Goal: Transaction & Acquisition: Obtain resource

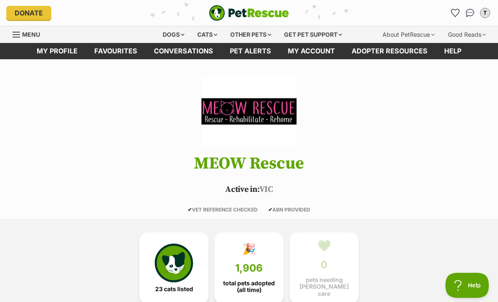
click at [212, 34] on div "Cats" at bounding box center [208, 34] width 32 height 17
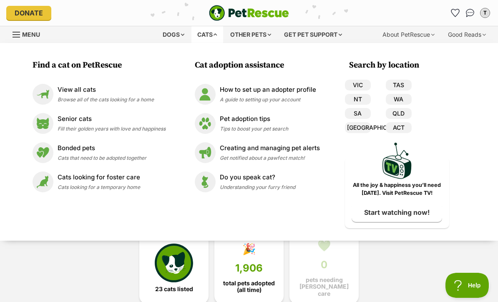
click at [154, 80] on li "View all cats Browse all of the cats looking for a home" at bounding box center [98, 94] width 141 height 29
click at [158, 97] on link "View all cats Browse all of the cats looking for a home" at bounding box center [99, 94] width 133 height 21
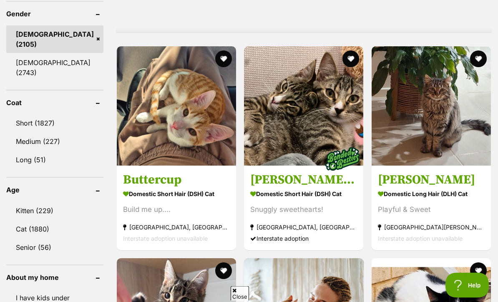
scroll to position [751, 0]
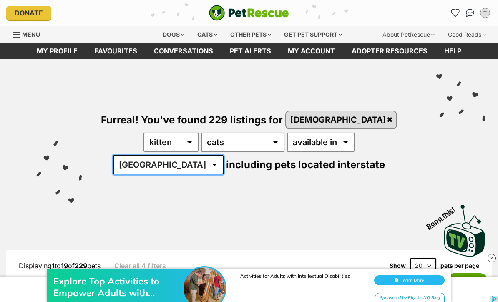
click at [224, 155] on select "Australia ACT NSW NT QLD SA TAS VIC WA" at bounding box center [168, 164] width 111 height 19
select select "VIC"
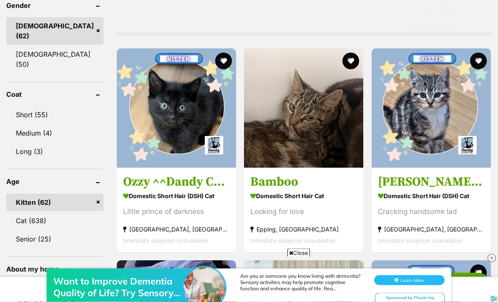
scroll to position [750, 0]
click at [194, 148] on img at bounding box center [176, 107] width 119 height 119
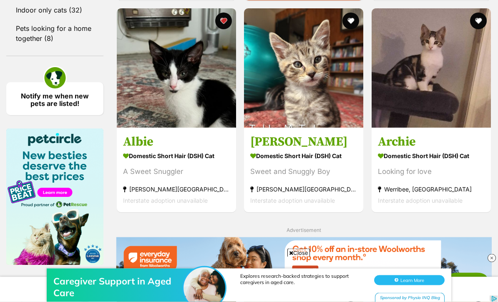
scroll to position [1215, 0]
click at [204, 128] on img at bounding box center [176, 67] width 119 height 119
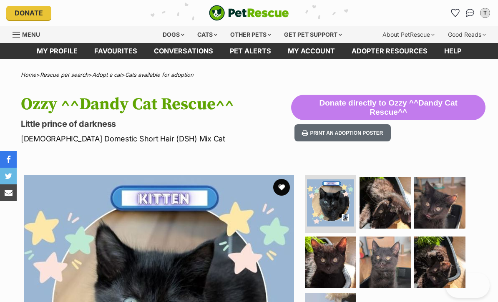
click at [281, 188] on button "favourite" at bounding box center [281, 187] width 17 height 17
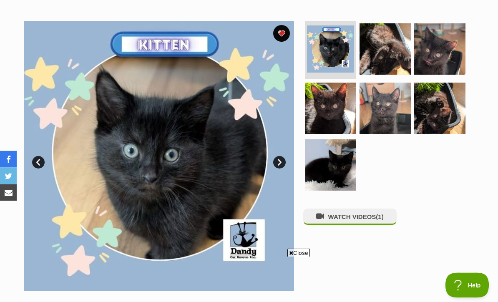
scroll to position [154, 0]
click at [278, 35] on button "favourite" at bounding box center [281, 33] width 17 height 17
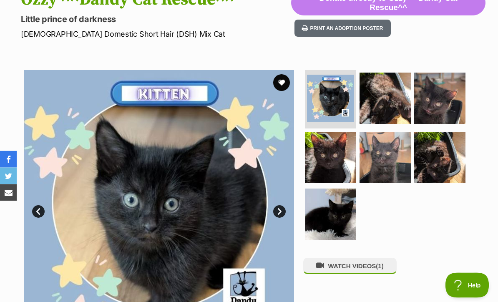
scroll to position [0, 0]
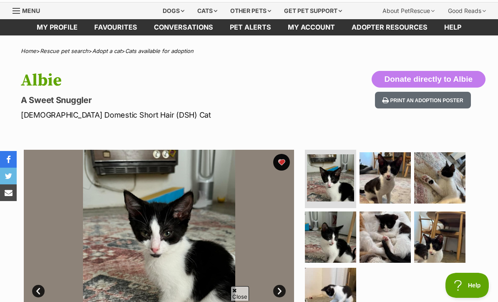
click at [410, 170] on img at bounding box center [385, 177] width 51 height 51
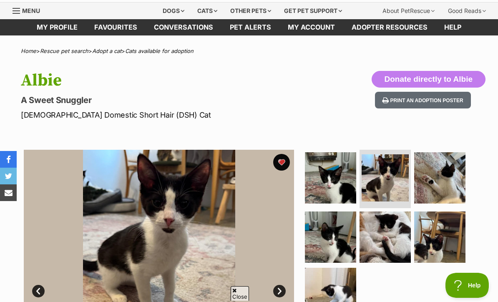
click at [390, 246] on img at bounding box center [385, 237] width 51 height 51
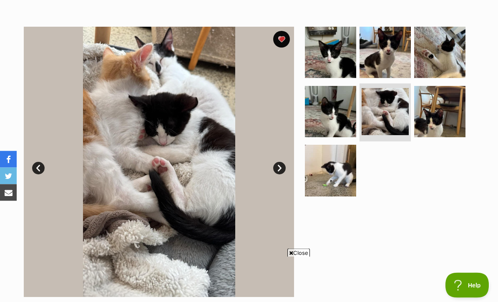
scroll to position [147, 0]
click at [341, 188] on img at bounding box center [330, 170] width 51 height 51
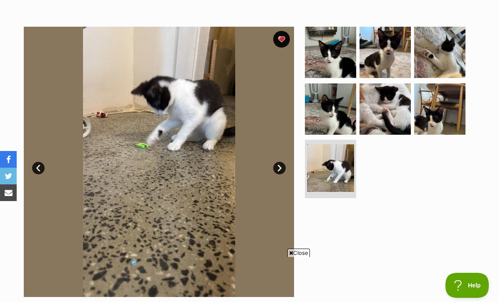
click at [456, 118] on img at bounding box center [439, 108] width 51 height 51
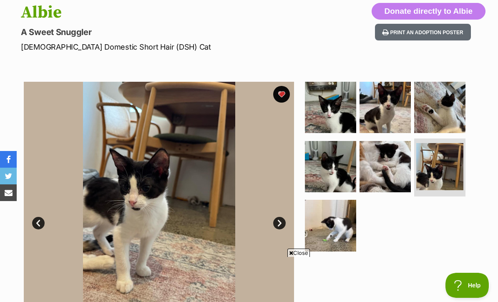
scroll to position [91, 0]
click at [227, 196] on img at bounding box center [159, 217] width 270 height 270
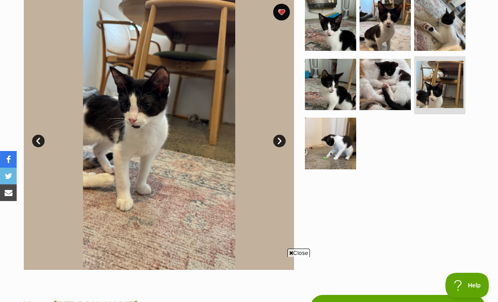
scroll to position [0, 0]
click at [450, 41] on img at bounding box center [439, 25] width 51 height 51
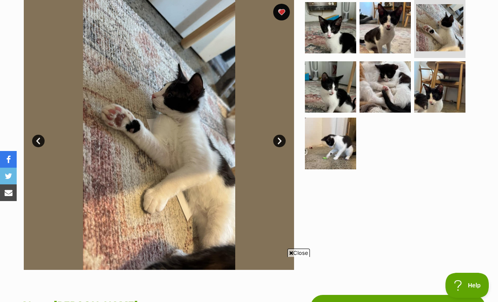
click at [336, 140] on img at bounding box center [330, 143] width 51 height 51
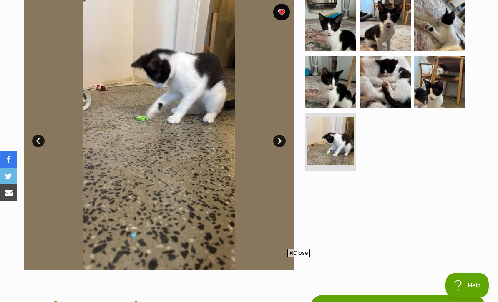
click at [344, 86] on img at bounding box center [330, 81] width 51 height 51
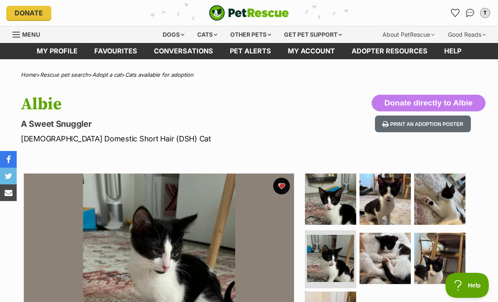
click at [208, 35] on div "Cats" at bounding box center [208, 34] width 32 height 17
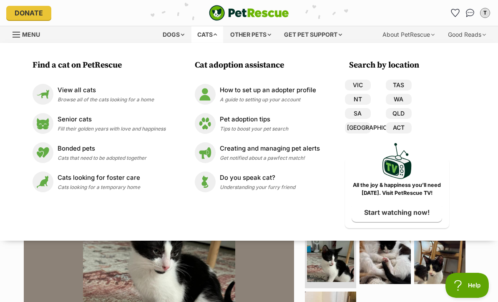
click at [160, 98] on link "View all cats Browse all of the cats looking for a home" at bounding box center [99, 94] width 133 height 21
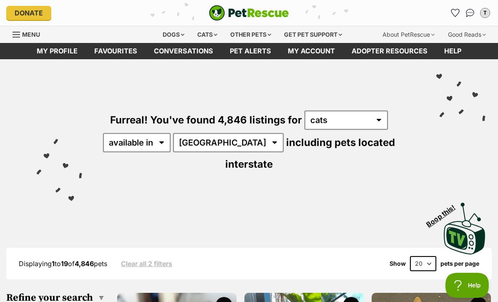
click at [264, 54] on link "Pet alerts" at bounding box center [251, 51] width 58 height 16
